Goal: Check status: Check status

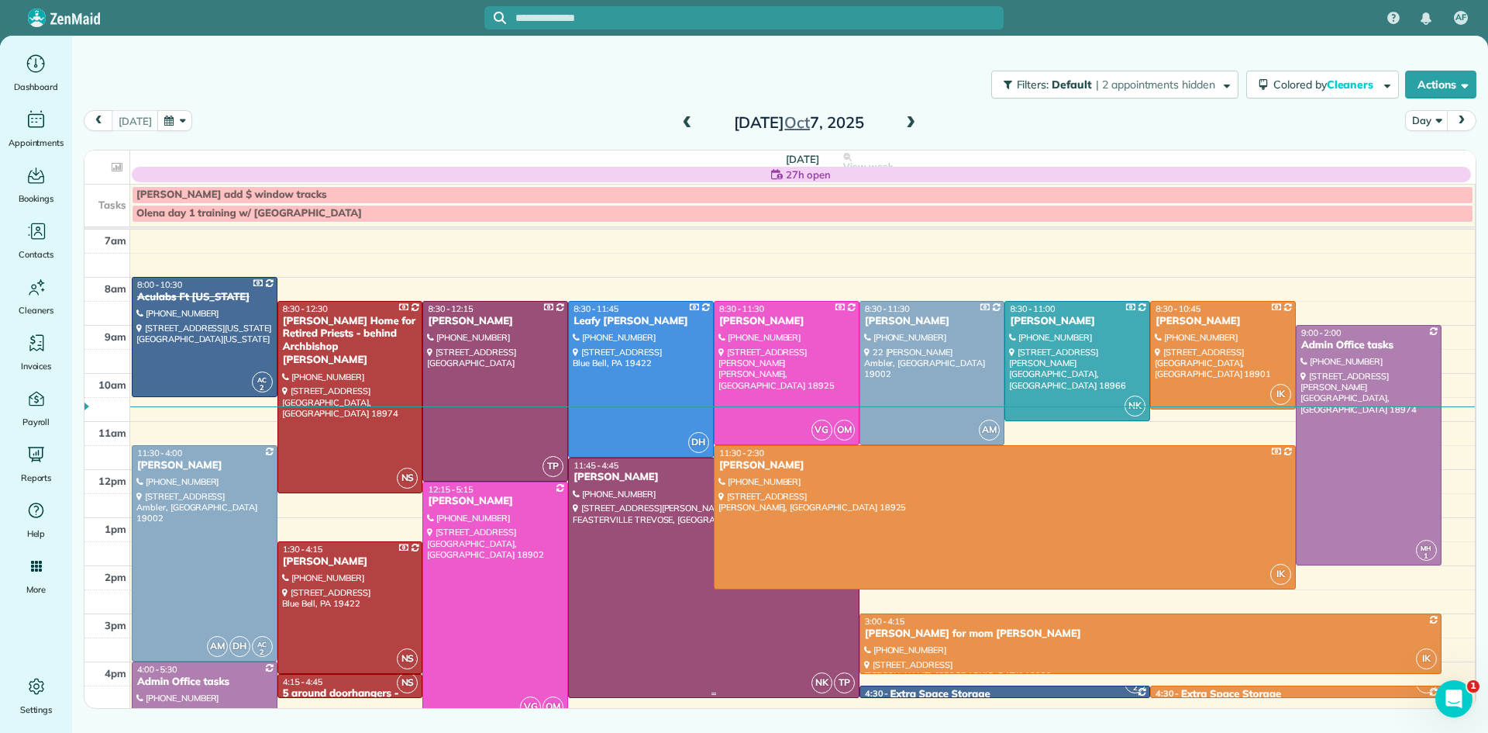
click at [691, 574] on div at bounding box center [713, 577] width 289 height 239
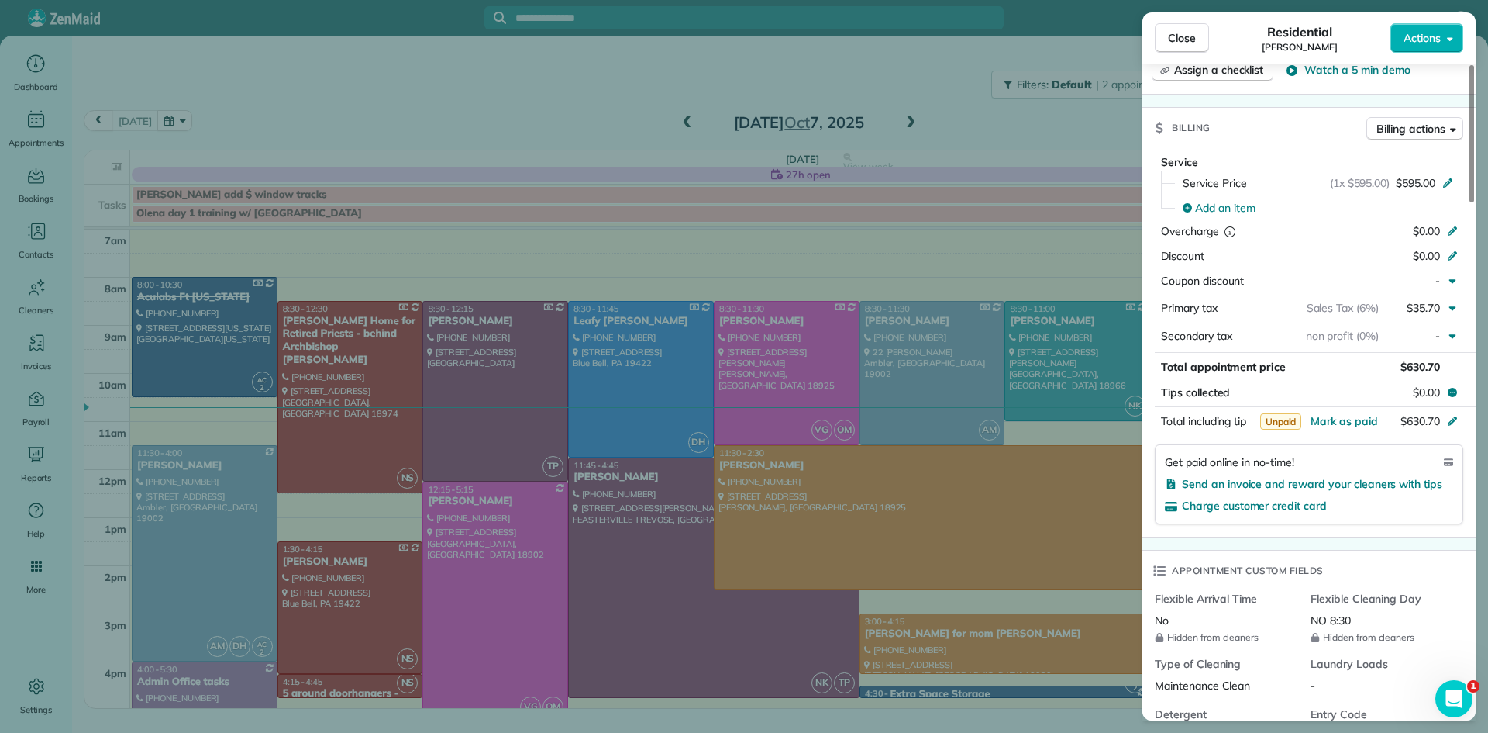
scroll to position [1375, 0]
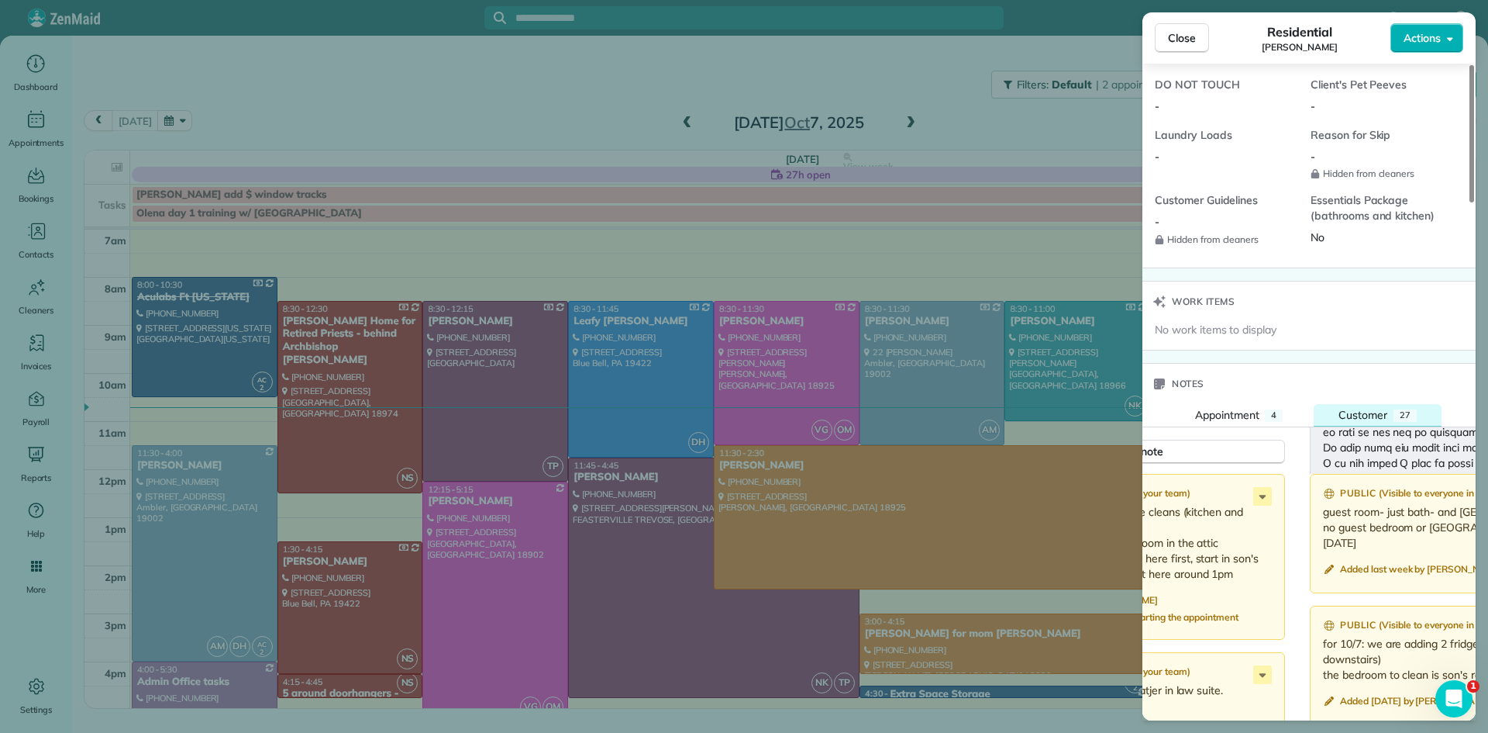
click at [1380, 422] on span "Customer" at bounding box center [1363, 415] width 49 height 14
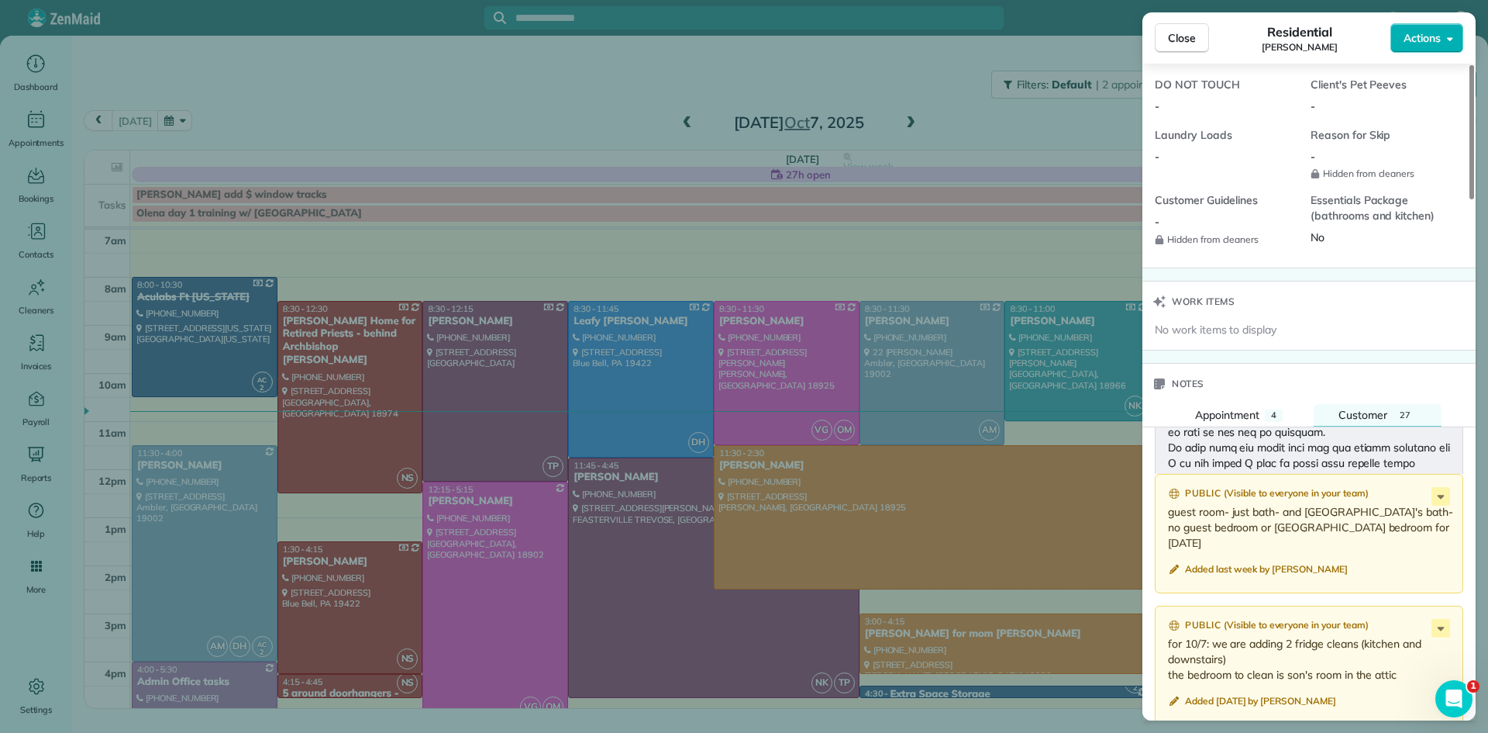
scroll to position [0, 0]
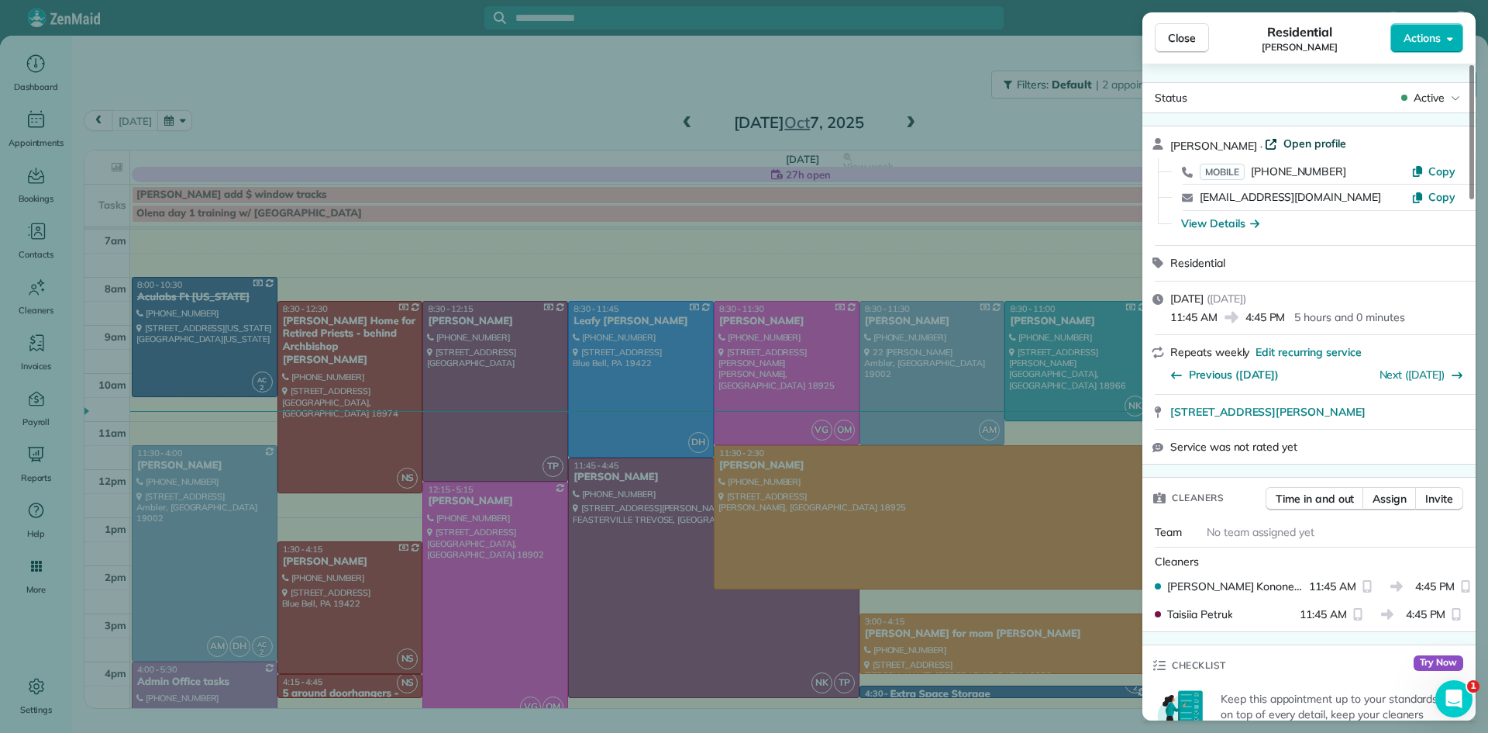
click at [1313, 143] on span "Open profile" at bounding box center [1315, 144] width 63 height 16
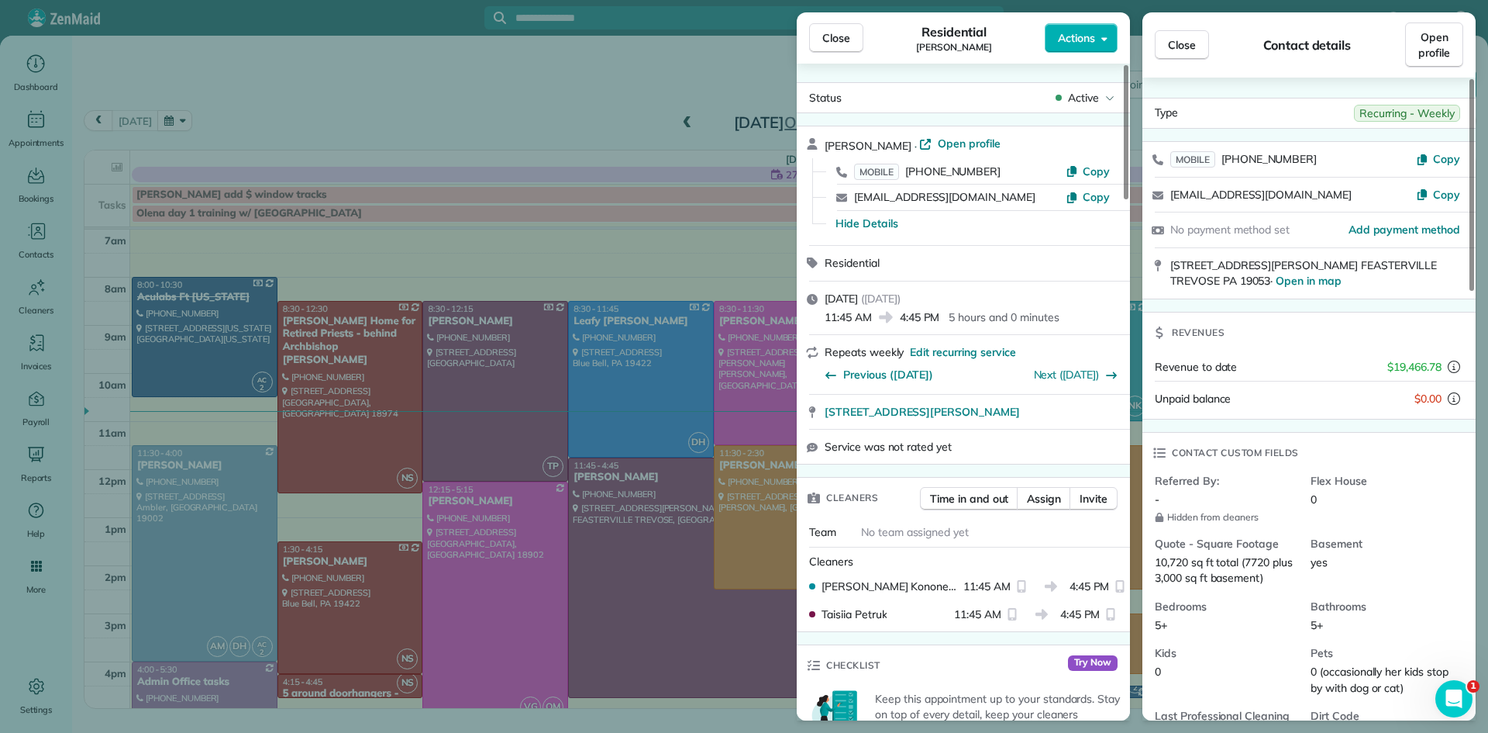
click at [840, 40] on span "Close" at bounding box center [836, 38] width 28 height 16
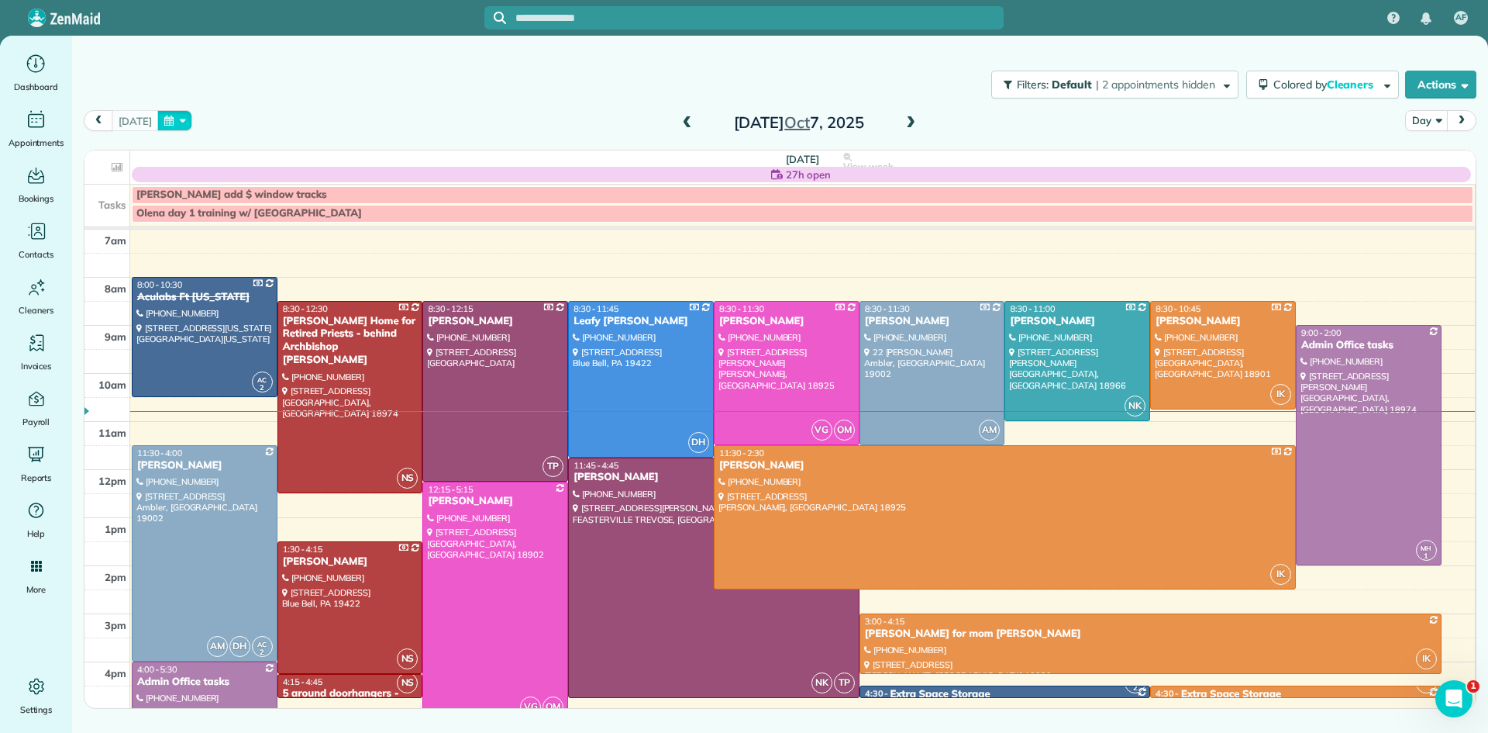
click at [163, 113] on button "button" at bounding box center [175, 120] width 36 height 21
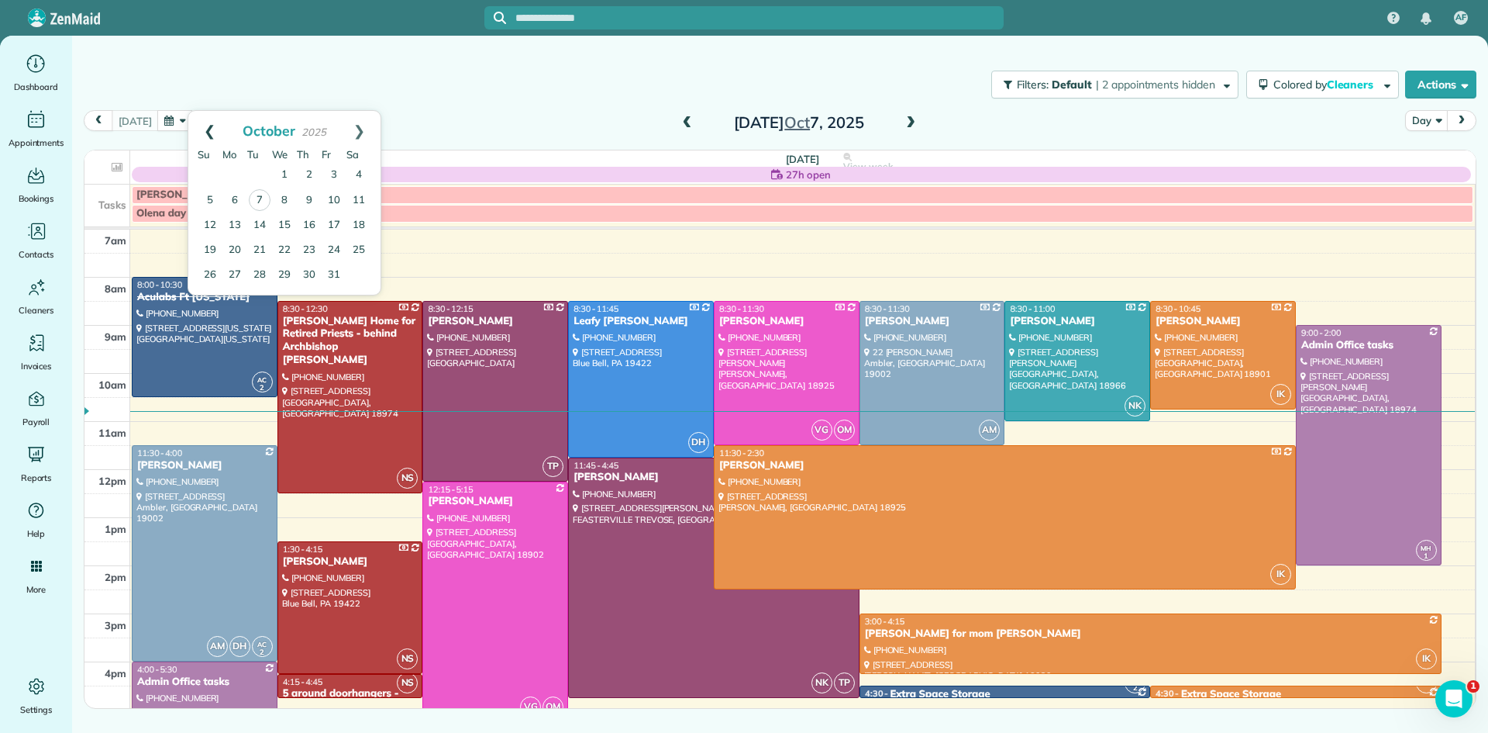
click at [209, 127] on link "Prev" at bounding box center [209, 130] width 43 height 39
click at [360, 126] on link "Next" at bounding box center [359, 130] width 43 height 39
click at [259, 274] on link "28" at bounding box center [259, 275] width 25 height 25
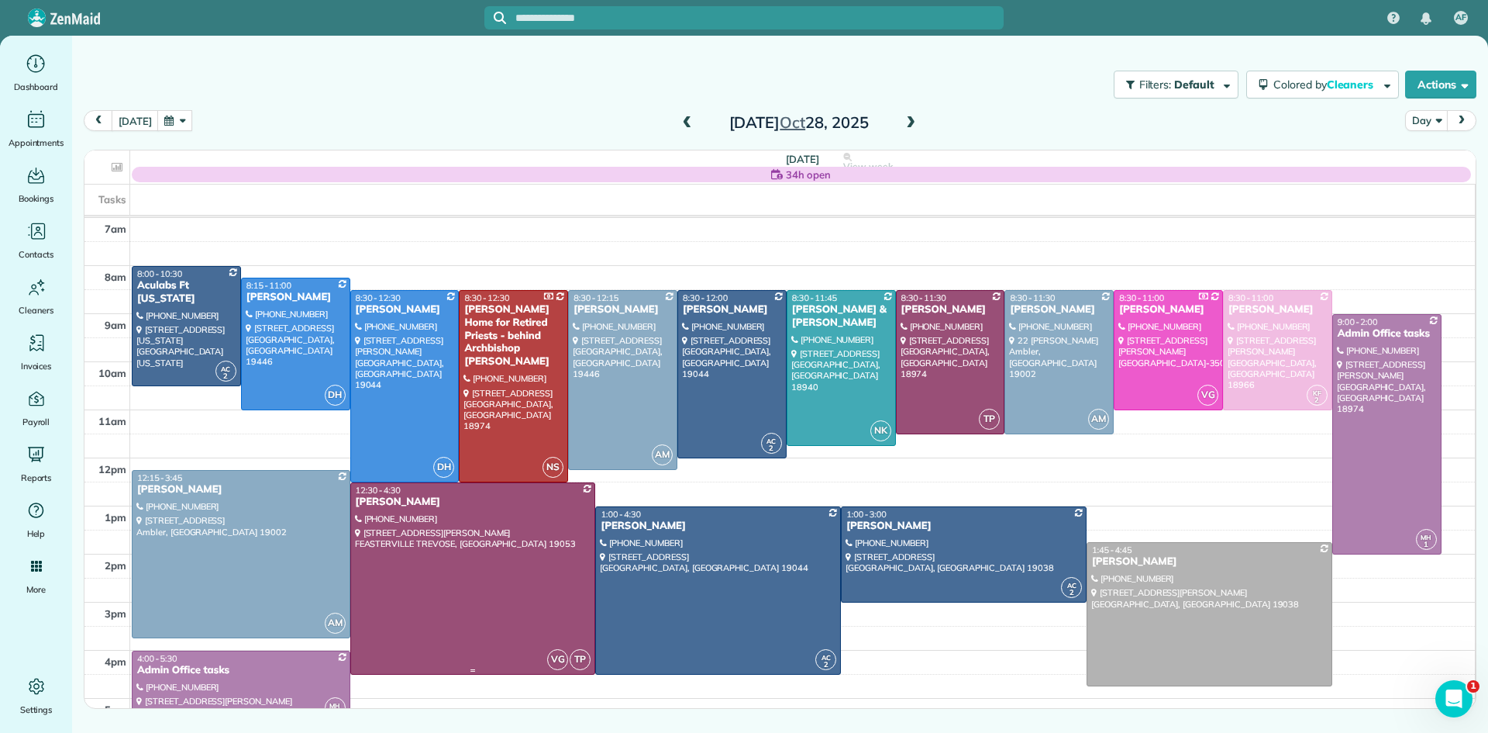
click at [500, 596] on div at bounding box center [473, 578] width 244 height 191
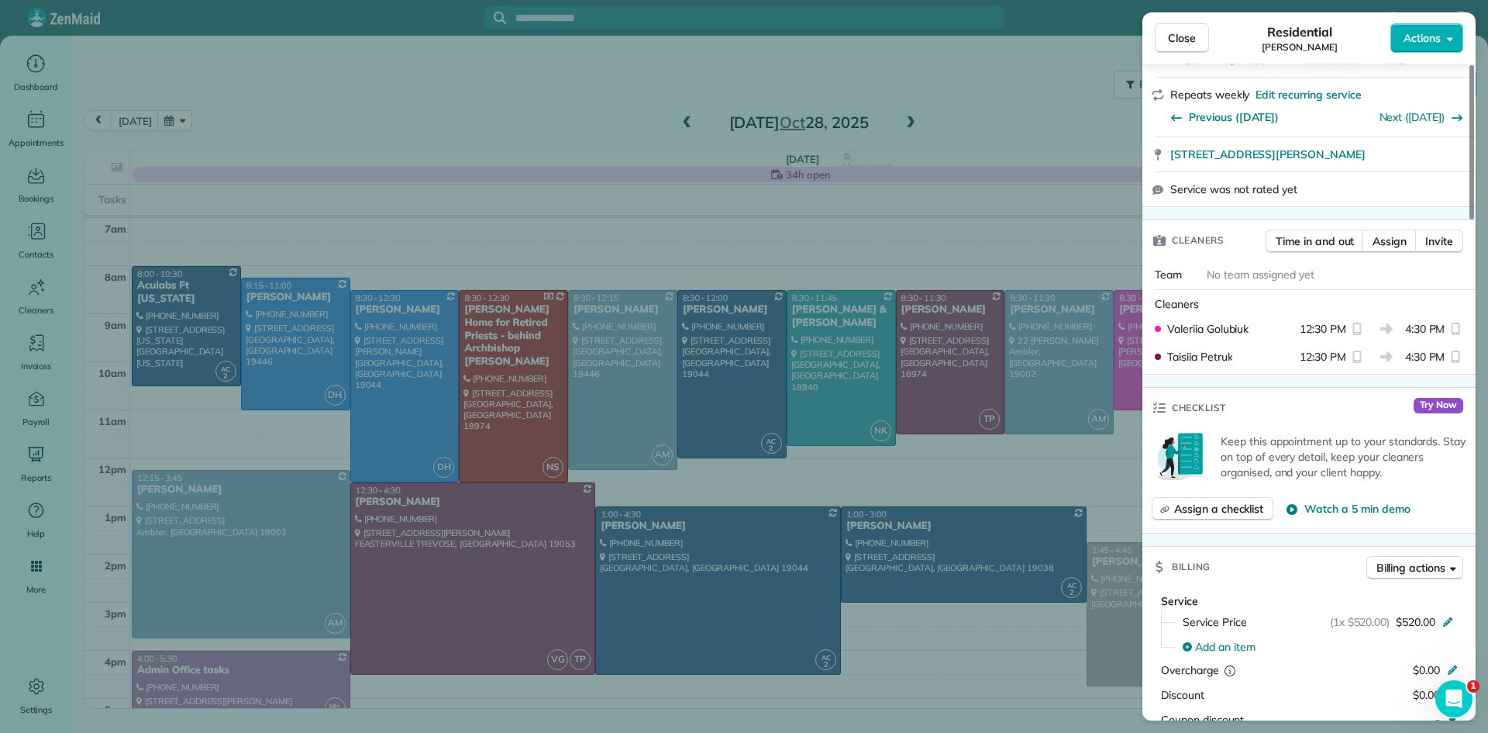
scroll to position [423, 0]
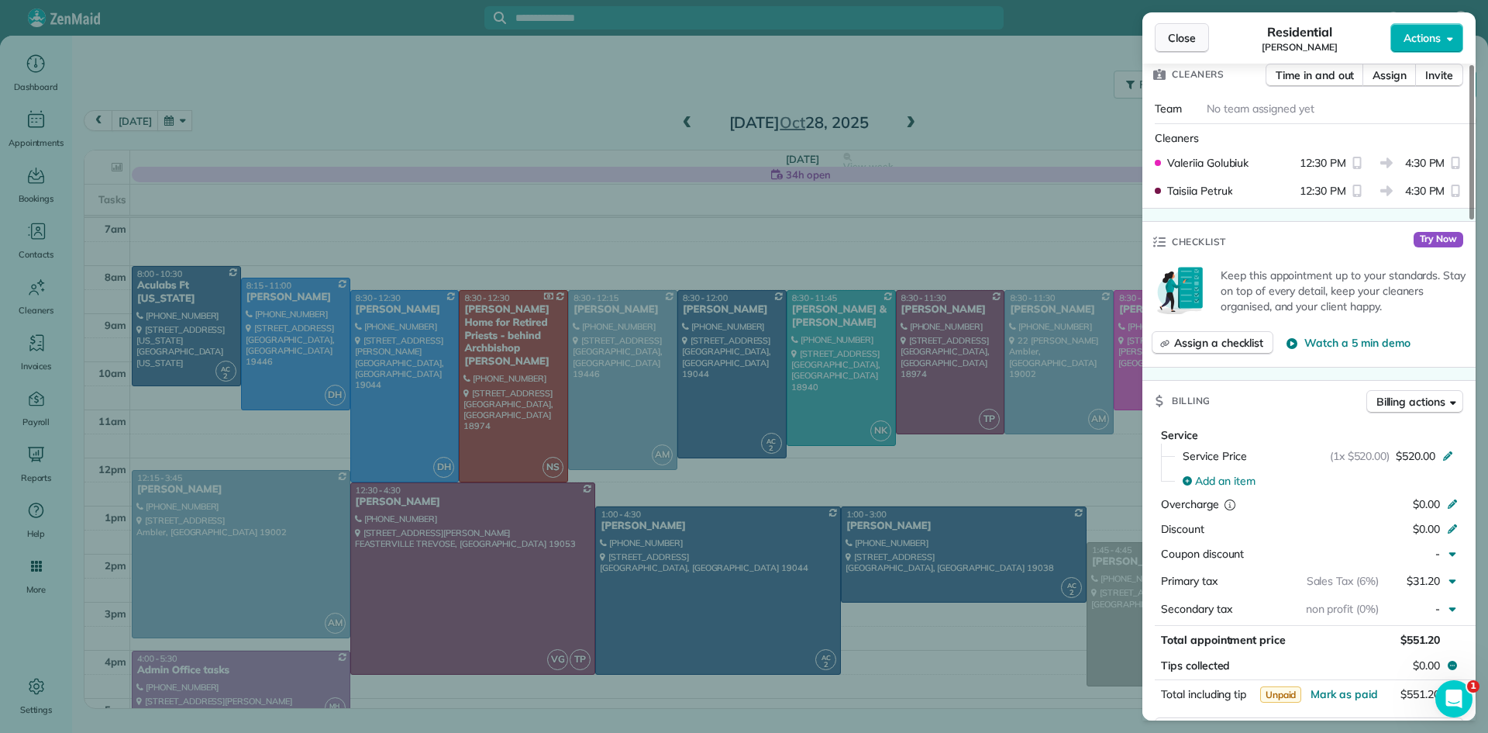
click at [1174, 43] on span "Close" at bounding box center [1182, 38] width 28 height 16
